Goal: Transaction & Acquisition: Purchase product/service

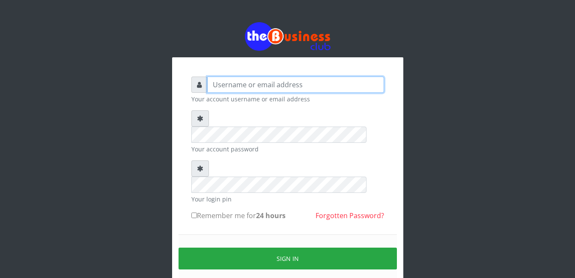
type input "gloworld1"
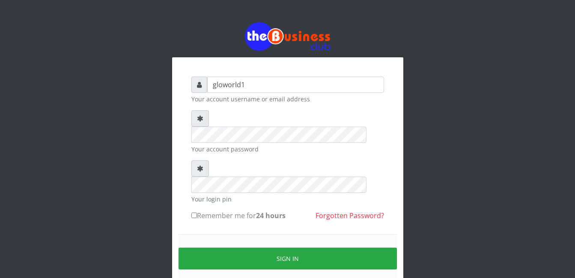
click at [195, 213] on input "Remember me for 24 hours" at bounding box center [194, 216] width 6 height 6
checkbox input "true"
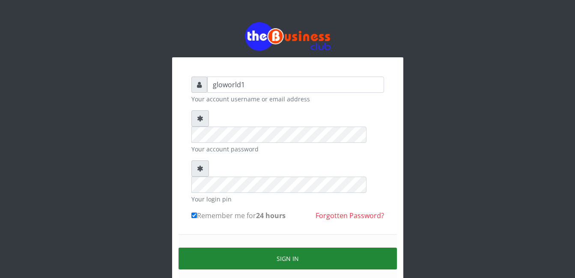
click at [296, 248] on button "Sign in" at bounding box center [287, 259] width 218 height 22
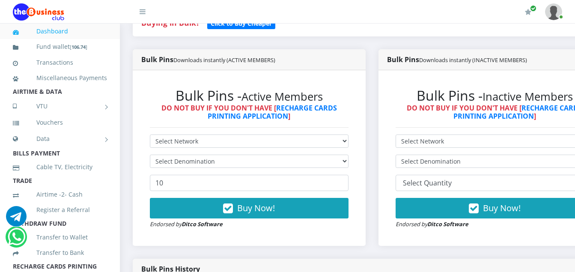
scroll to position [222, 0]
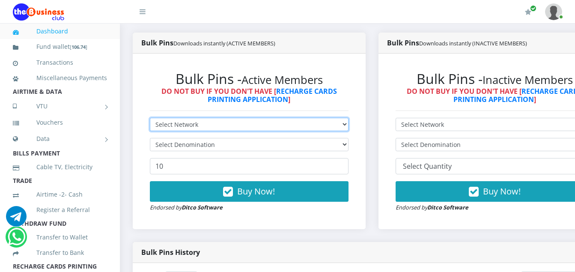
click at [200, 125] on select "Select Network MTN Globacom 9Mobile Airtel" at bounding box center [249, 124] width 198 height 13
select select "MTN"
click at [150, 119] on select "Select Network MTN Globacom 9Mobile Airtel" at bounding box center [249, 124] width 198 height 13
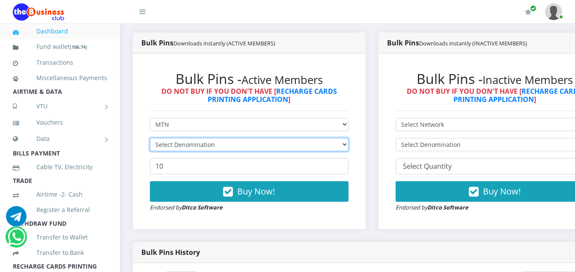
click at [218, 147] on select "Select Denomination" at bounding box center [249, 144] width 198 height 13
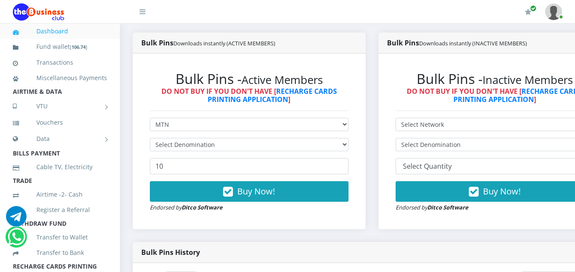
click at [414, 61] on div "Bulk Pins - Inactive Members DO NOT BUY IF YOU DON'T HAVE [ RECHARGE CARDS PRIN…" at bounding box center [494, 140] width 233 height 175
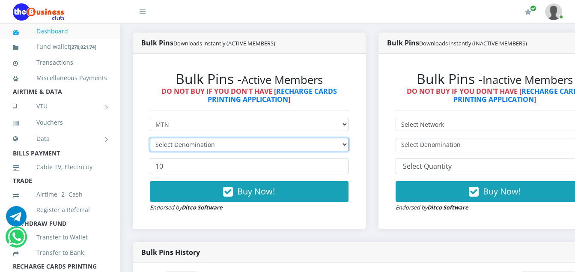
click at [213, 145] on select "Select Denomination" at bounding box center [249, 144] width 198 height 13
click at [150, 139] on select "Select Denomination" at bounding box center [249, 144] width 198 height 13
click at [214, 148] on select "Select Denomination" at bounding box center [249, 144] width 198 height 13
click at [216, 149] on select "Select Denomination" at bounding box center [249, 144] width 198 height 13
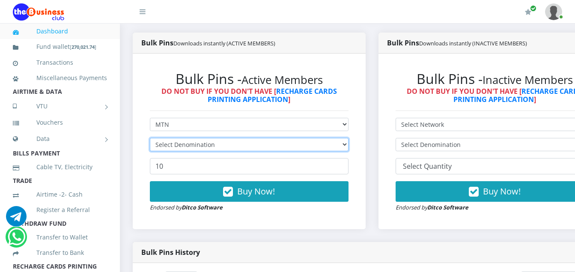
click at [216, 149] on select "Select Denomination" at bounding box center [249, 144] width 198 height 13
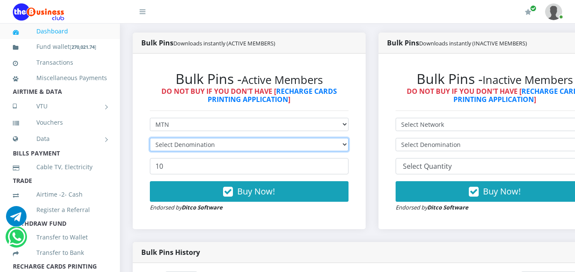
click at [216, 149] on select "Select Denomination" at bounding box center [249, 144] width 198 height 13
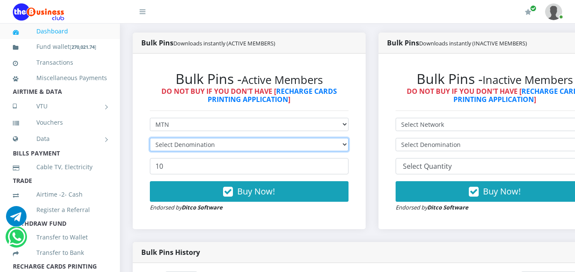
click at [216, 149] on select "Select Denomination" at bounding box center [249, 144] width 198 height 13
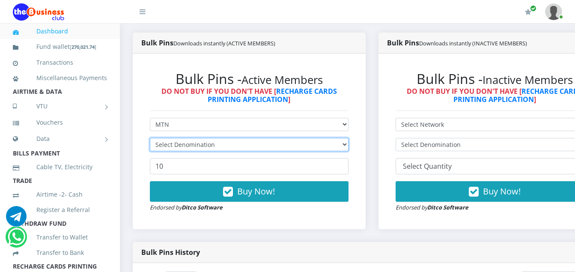
click at [216, 149] on select "Select Denomination" at bounding box center [249, 144] width 198 height 13
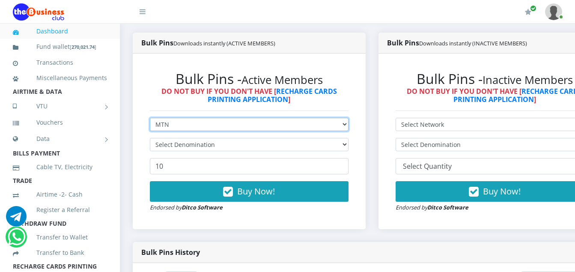
click at [170, 128] on select "Select Network MTN Globacom 9Mobile Airtel" at bounding box center [249, 124] width 198 height 13
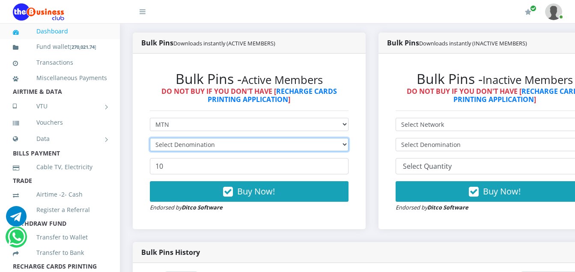
click at [210, 147] on select "Select Denomination" at bounding box center [249, 144] width 198 height 13
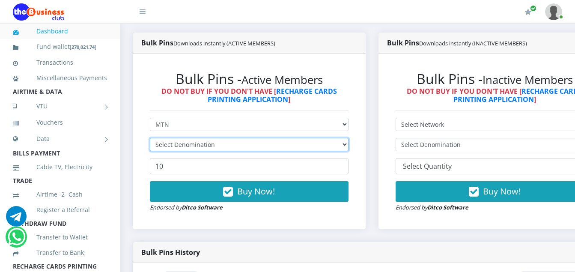
click at [210, 147] on select "Select Denomination" at bounding box center [249, 144] width 198 height 13
drag, startPoint x: 210, startPoint y: 147, endPoint x: 217, endPoint y: 145, distance: 7.4
click at [217, 145] on select "Select Denomination" at bounding box center [249, 144] width 198 height 13
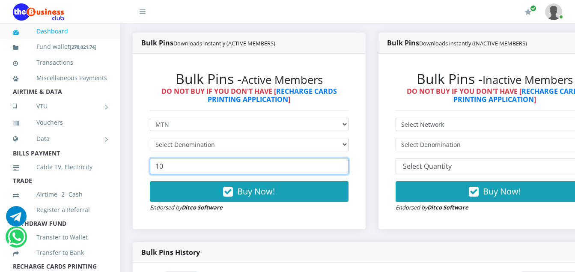
click at [172, 173] on input "10" at bounding box center [249, 166] width 198 height 16
click at [169, 169] on input "10" at bounding box center [249, 166] width 198 height 16
type input "1"
click at [172, 164] on input "4" at bounding box center [249, 166] width 198 height 16
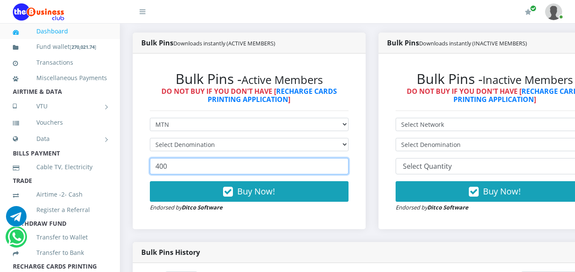
type input "400"
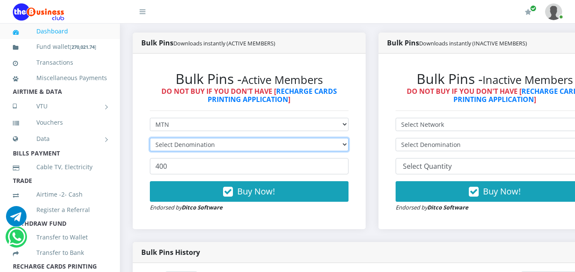
click at [216, 144] on select "Select Denomination" at bounding box center [249, 144] width 198 height 13
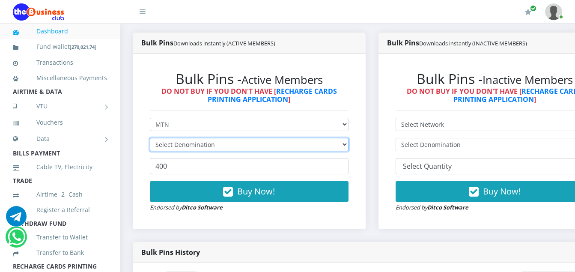
click at [216, 144] on select "Select Denomination" at bounding box center [249, 144] width 198 height 13
click at [219, 143] on select "Select Denomination" at bounding box center [249, 144] width 198 height 13
click at [215, 145] on select "Select Denomination" at bounding box center [249, 144] width 198 height 13
drag, startPoint x: 215, startPoint y: 145, endPoint x: 169, endPoint y: 124, distance: 50.7
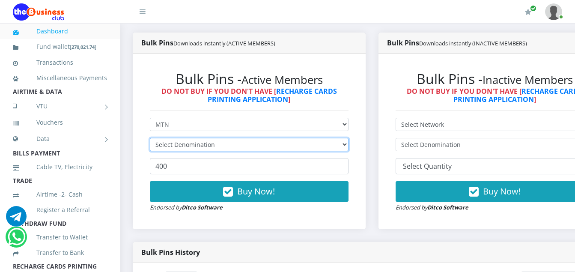
click at [169, 124] on form "Select Network MTN Globacom 9Mobile Airtel Select Denomination 400 Buy Now! End…" at bounding box center [249, 165] width 198 height 94
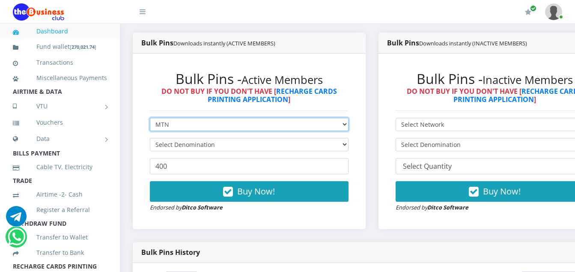
click at [169, 124] on select "Select Network MTN Globacom 9Mobile Airtel" at bounding box center [249, 124] width 198 height 13
click at [150, 119] on select "Select Network MTN Globacom 9Mobile Airtel" at bounding box center [249, 124] width 198 height 13
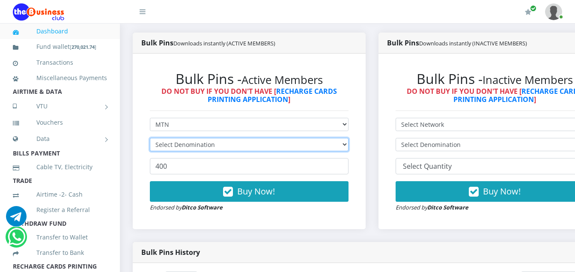
click at [171, 147] on select "Select Denomination" at bounding box center [249, 144] width 198 height 13
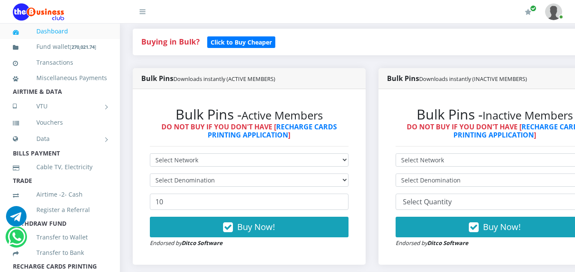
scroll to position [188, 0]
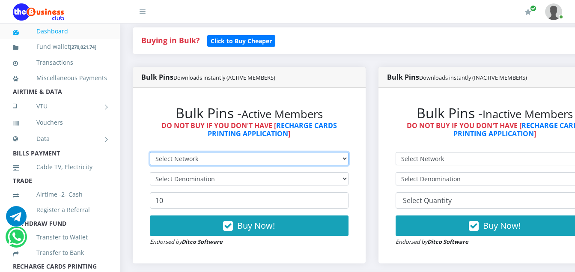
click at [197, 160] on select "Select Network MTN Globacom 9Mobile Airtel" at bounding box center [249, 158] width 198 height 13
select select "MTN"
click at [150, 154] on select "Select Network MTN Globacom 9Mobile Airtel" at bounding box center [249, 158] width 198 height 13
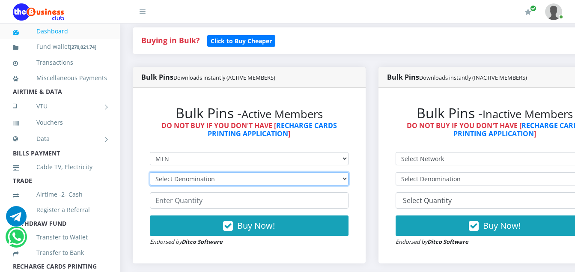
click at [213, 181] on select "Select Denomination MTN NGN100 - ₦96.94 MTN NGN200 - ₦193.88 MTN NGN400 - ₦387.…" at bounding box center [249, 178] width 198 height 13
select select "96.94-100"
click at [150, 174] on select "Select Denomination MTN NGN100 - ₦96.94 MTN NGN200 - ₦193.88 MTN NGN400 - ₦387.…" at bounding box center [249, 178] width 198 height 13
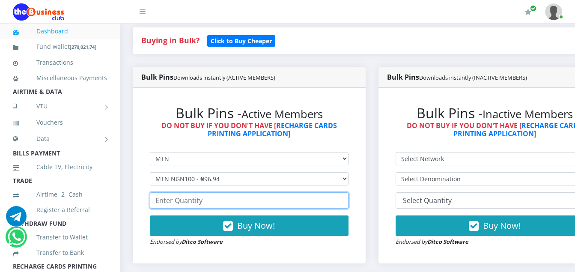
click at [204, 204] on input "number" at bounding box center [249, 200] width 198 height 16
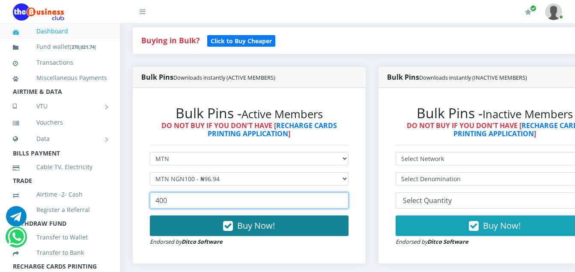
type input "400"
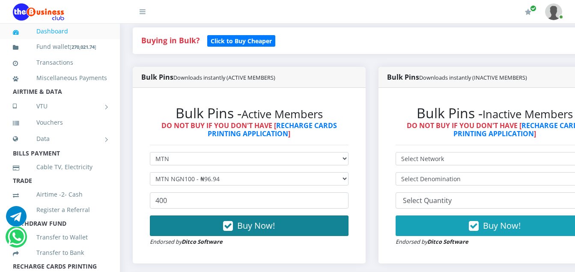
click at [233, 226] on icon "button" at bounding box center [228, 226] width 10 height 9
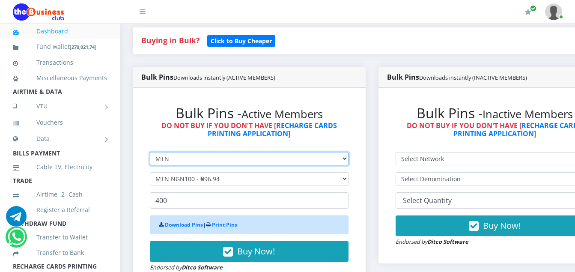
click at [169, 161] on select "Select Network MTN Globacom 9Mobile Airtel" at bounding box center [249, 158] width 198 height 13
select select "Airtel"
click at [150, 154] on select "Select Network MTN Globacom 9Mobile Airtel" at bounding box center [249, 158] width 198 height 13
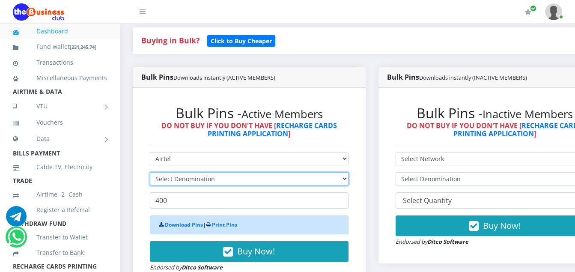
click at [217, 179] on select "Select Denomination" at bounding box center [249, 178] width 198 height 13
select select "96.36-100"
click at [150, 174] on select "Select Denomination Airtel NGN100 - ₦96.36 Airtel NGN200 - ₦192.72 Airtel NGN50…" at bounding box center [249, 178] width 198 height 13
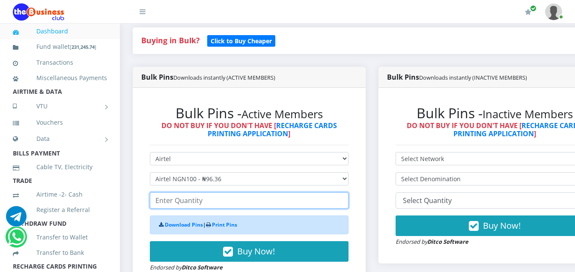
click at [198, 201] on input "number" at bounding box center [249, 200] width 198 height 16
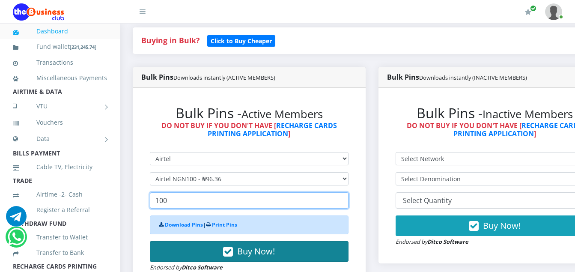
type input "100"
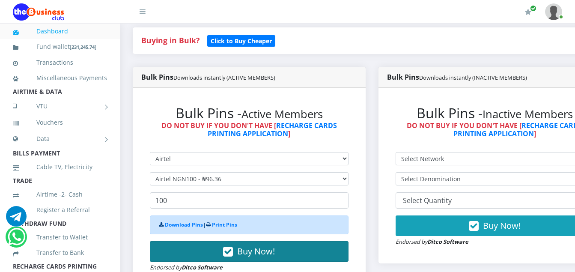
click at [233, 252] on icon "button" at bounding box center [228, 251] width 10 height 9
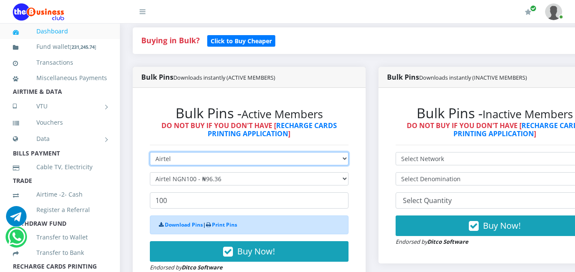
click at [171, 160] on select "Select Network MTN Globacom 9Mobile Airtel" at bounding box center [249, 158] width 198 height 13
select select "Glo"
click at [150, 154] on select "Select Network MTN Globacom 9Mobile Airtel" at bounding box center [249, 158] width 198 height 13
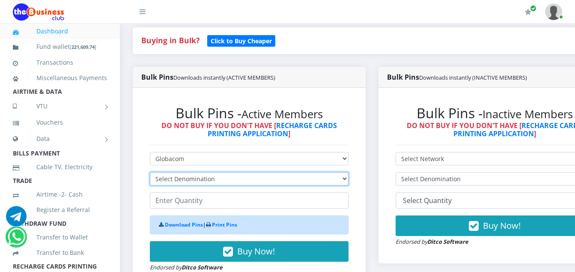
click at [213, 179] on select "Select Denomination Glo NGN100 - ₦96.45 Glo NGN200 - ₦192.90 Glo NGN500 - ₦482.…" at bounding box center [249, 178] width 198 height 13
select select "96.45-100"
click at [150, 174] on select "Select Denomination Glo NGN100 - ₦96.45 Glo NGN200 - ₦192.90 Glo NGN500 - ₦482.…" at bounding box center [249, 178] width 198 height 13
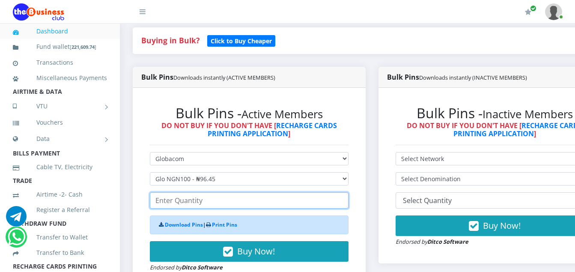
click at [208, 204] on input "number" at bounding box center [249, 200] width 198 height 16
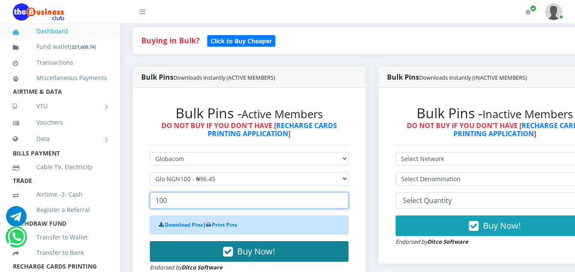
type input "100"
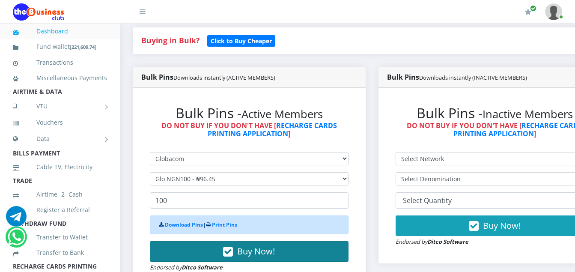
click at [231, 252] on icon "button" at bounding box center [228, 251] width 10 height 9
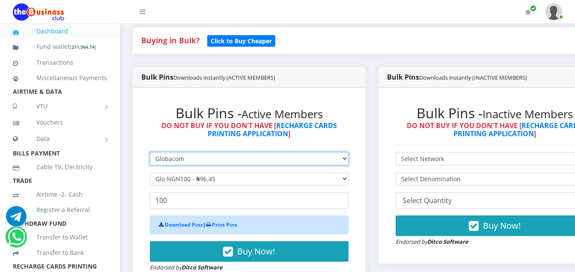
click at [184, 159] on select "Select Network MTN Globacom 9Mobile Airtel" at bounding box center [249, 158] width 198 height 13
select select "MTN"
click at [150, 154] on select "Select Network MTN Globacom 9Mobile Airtel" at bounding box center [249, 158] width 198 height 13
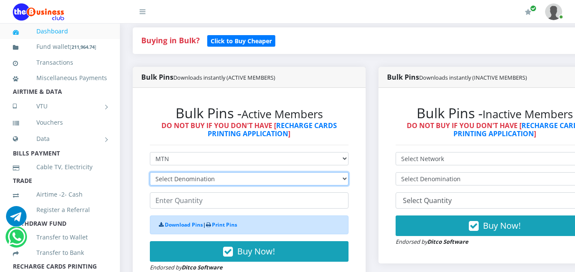
click at [216, 180] on select "Select Denomination MTN NGN100 - ₦96.94 MTN NGN200 - ₦193.88 MTN NGN400 - ₦387.…" at bounding box center [249, 178] width 198 height 13
select select "193.88-200"
click at [150, 174] on select "Select Denomination MTN NGN100 - ₦96.94 MTN NGN200 - ₦193.88 MTN NGN400 - ₦387.…" at bounding box center [249, 178] width 198 height 13
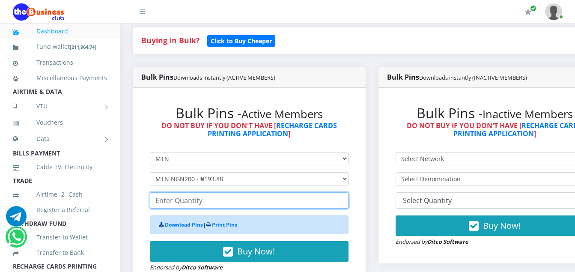
click at [204, 206] on input "number" at bounding box center [249, 200] width 198 height 16
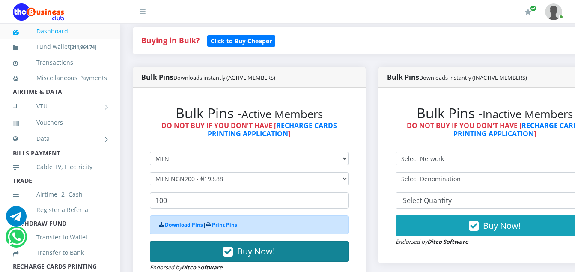
click at [230, 252] on icon "button" at bounding box center [228, 251] width 10 height 9
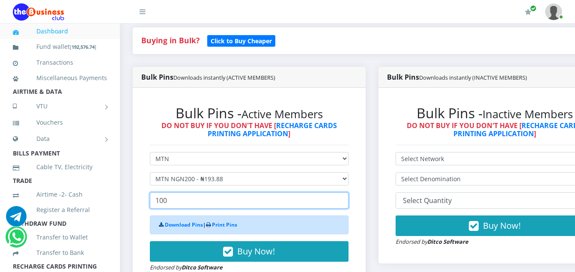
click at [167, 202] on input "100" at bounding box center [249, 200] width 198 height 16
type input "1"
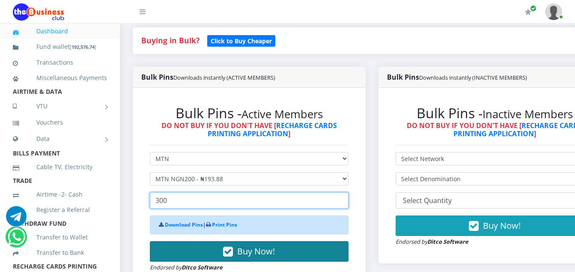
type input "300"
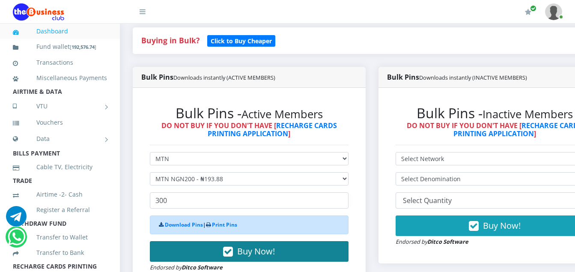
click at [233, 254] on icon "button" at bounding box center [228, 251] width 10 height 9
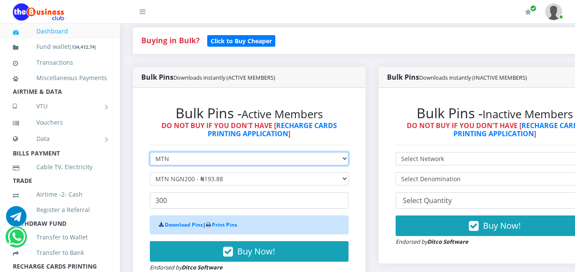
click at [170, 159] on select "Select Network MTN Globacom 9Mobile Airtel" at bounding box center [249, 158] width 198 height 13
select select "Airtel"
click at [150, 154] on select "Select Network MTN Globacom 9Mobile Airtel" at bounding box center [249, 158] width 198 height 13
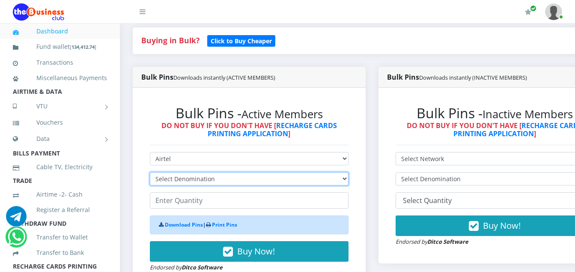
click at [214, 180] on select "Select Denomination Airtel NGN100 - ₦96.36 Airtel NGN200 - ₦192.72 Airtel NGN50…" at bounding box center [249, 178] width 198 height 13
select select "192.72-200"
click at [150, 174] on select "Select Denomination Airtel NGN100 - ₦96.36 Airtel NGN200 - ₦192.72 Airtel NGN50…" at bounding box center [249, 178] width 198 height 13
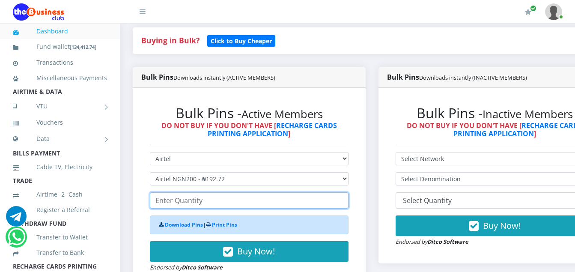
click at [204, 204] on input "number" at bounding box center [249, 200] width 198 height 16
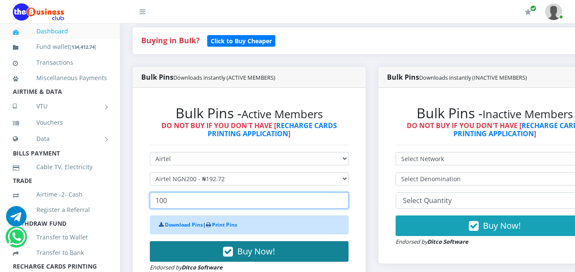
type input "100"
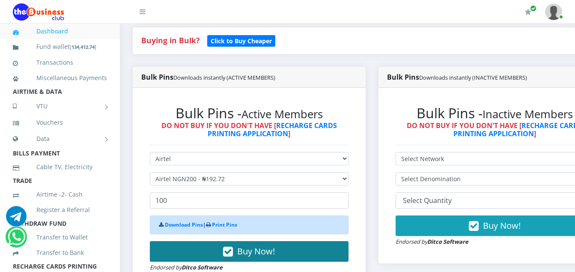
click at [232, 252] on icon "button" at bounding box center [228, 251] width 10 height 9
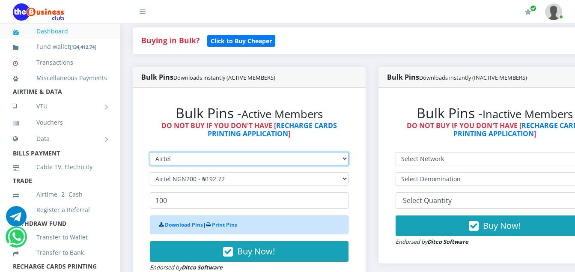
click at [175, 159] on select "Select Network MTN Globacom 9Mobile Airtel" at bounding box center [249, 158] width 198 height 13
select select "MTN"
click at [150, 154] on select "Select Network MTN Globacom 9Mobile Airtel" at bounding box center [249, 158] width 198 height 13
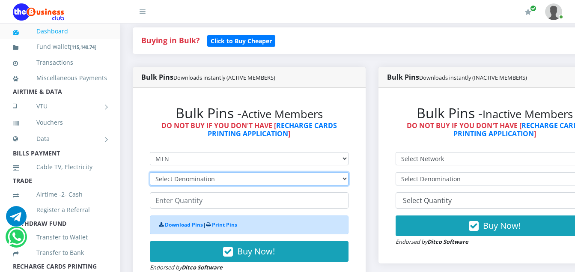
click at [208, 181] on select "Select Denomination MTN NGN100 - ₦96.94 MTN NGN200 - ₦193.88 MTN NGN400 - ₦387.…" at bounding box center [249, 178] width 198 height 13
select select "484.7-500"
click at [150, 174] on select "Select Denomination MTN NGN100 - ₦96.94 MTN NGN200 - ₦193.88 MTN NGN400 - ₦387.…" at bounding box center [249, 178] width 198 height 13
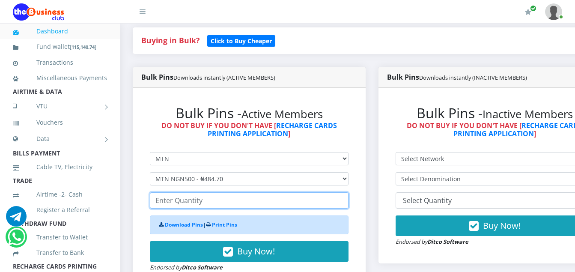
click at [203, 207] on input "number" at bounding box center [249, 200] width 198 height 16
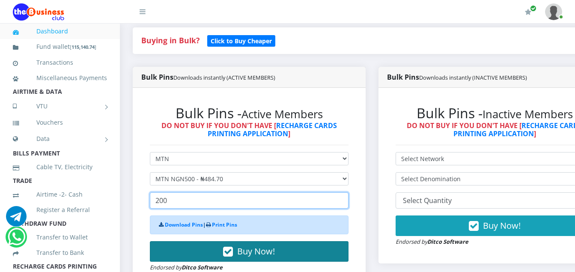
type input "200"
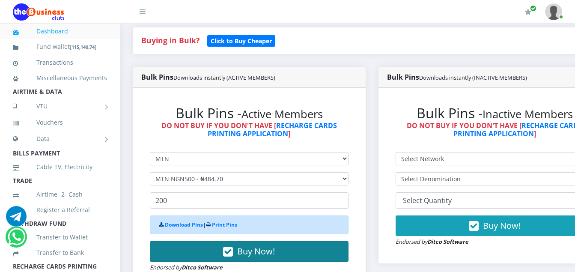
click at [231, 255] on icon "button" at bounding box center [228, 251] width 10 height 9
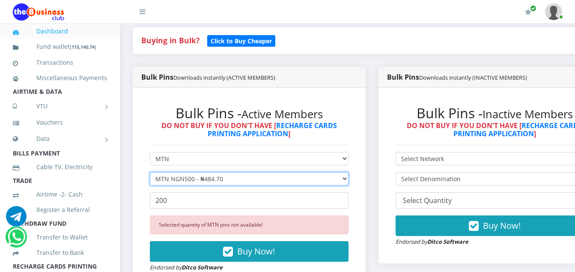
click at [225, 179] on select "Select Denomination MTN NGN100 - ₦96.94 MTN NGN200 - ₦193.88 MTN NGN400 - ₦387.…" at bounding box center [249, 178] width 198 height 13
select select "969.4-1000"
click at [150, 174] on select "Select Denomination MTN NGN100 - ₦96.94 MTN NGN200 - ₦193.88 MTN NGN400 - ₦387.…" at bounding box center [249, 178] width 198 height 13
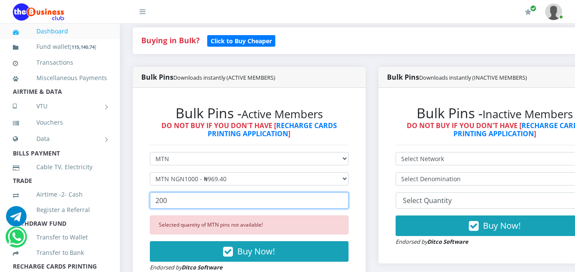
click at [170, 201] on input "200" at bounding box center [249, 200] width 198 height 16
type input "2"
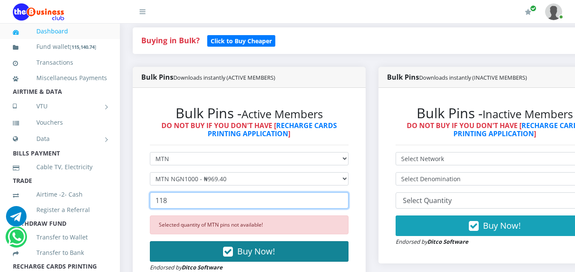
type input "118"
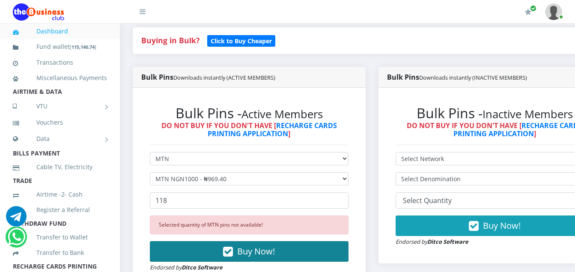
click at [231, 253] on icon "button" at bounding box center [228, 251] width 10 height 9
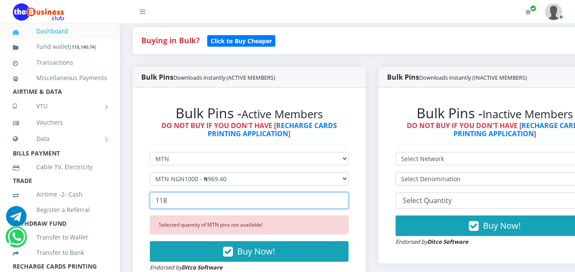
click at [169, 201] on input "118" at bounding box center [249, 200] width 198 height 16
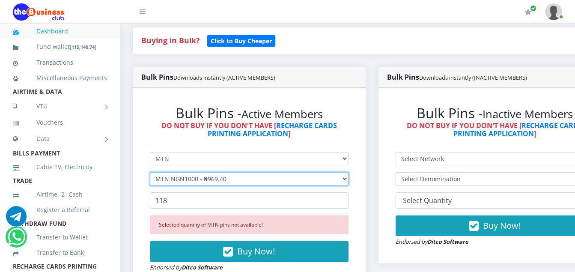
click at [226, 181] on select "Select Denomination MTN NGN100 - ₦96.94 MTN NGN200 - ₦193.88 MTN NGN400 - ₦387.…" at bounding box center [249, 178] width 198 height 13
select select "387.76-400"
click at [150, 174] on select "Select Denomination MTN NGN100 - ₦96.94 MTN NGN200 - ₦193.88 MTN NGN400 - ₦387.…" at bounding box center [249, 178] width 198 height 13
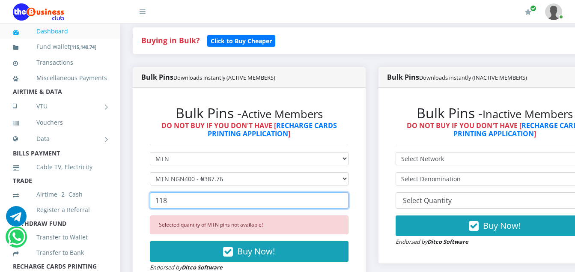
click at [168, 200] on input "118" at bounding box center [249, 200] width 198 height 16
type input "1"
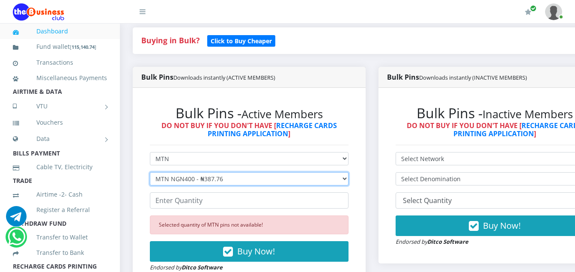
click at [227, 178] on select "Select Denomination MTN NGN100 - ₦96.94 MTN NGN200 - ₦193.88 MTN NGN400 - ₦387.…" at bounding box center [249, 178] width 198 height 13
select select "484.7-500"
click at [150, 174] on select "Select Denomination MTN NGN100 - ₦96.94 MTN NGN200 - ₦193.88 MTN NGN400 - ₦387.…" at bounding box center [249, 178] width 198 height 13
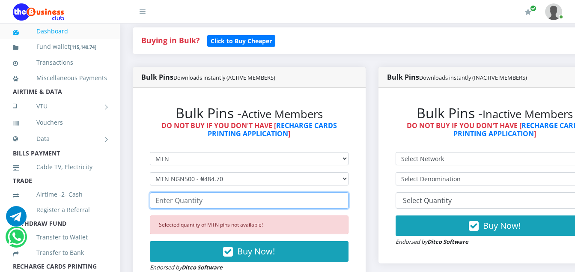
click at [205, 205] on input "number" at bounding box center [249, 200] width 198 height 16
click at [201, 203] on input "number" at bounding box center [249, 200] width 198 height 16
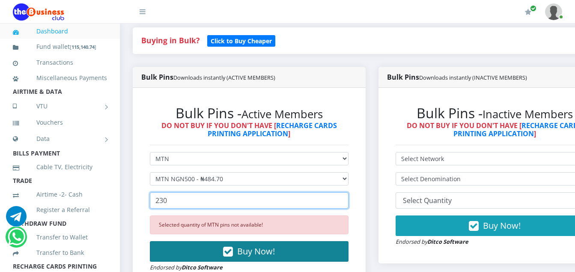
type input "230"
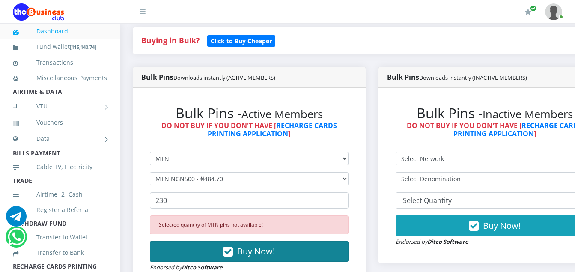
click at [229, 253] on icon "button" at bounding box center [228, 251] width 10 height 9
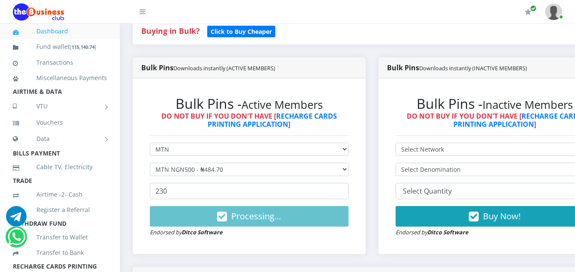
scroll to position [179, 0]
